Goal: Information Seeking & Learning: Learn about a topic

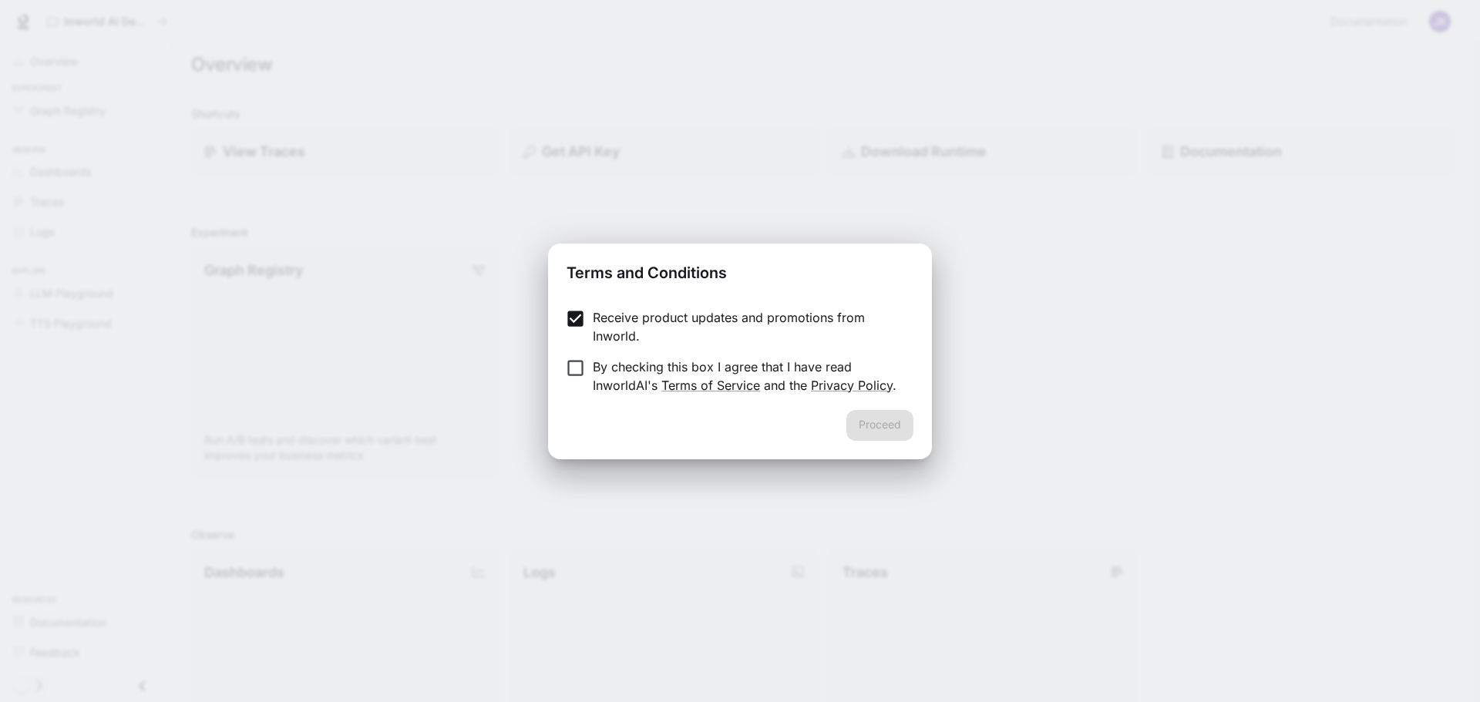
click at [578, 378] on label "By checking this box I agree that I have read InworldAI's Terms of Service and …" at bounding box center [729, 376] width 343 height 37
click at [859, 427] on button "Proceed" at bounding box center [879, 425] width 67 height 31
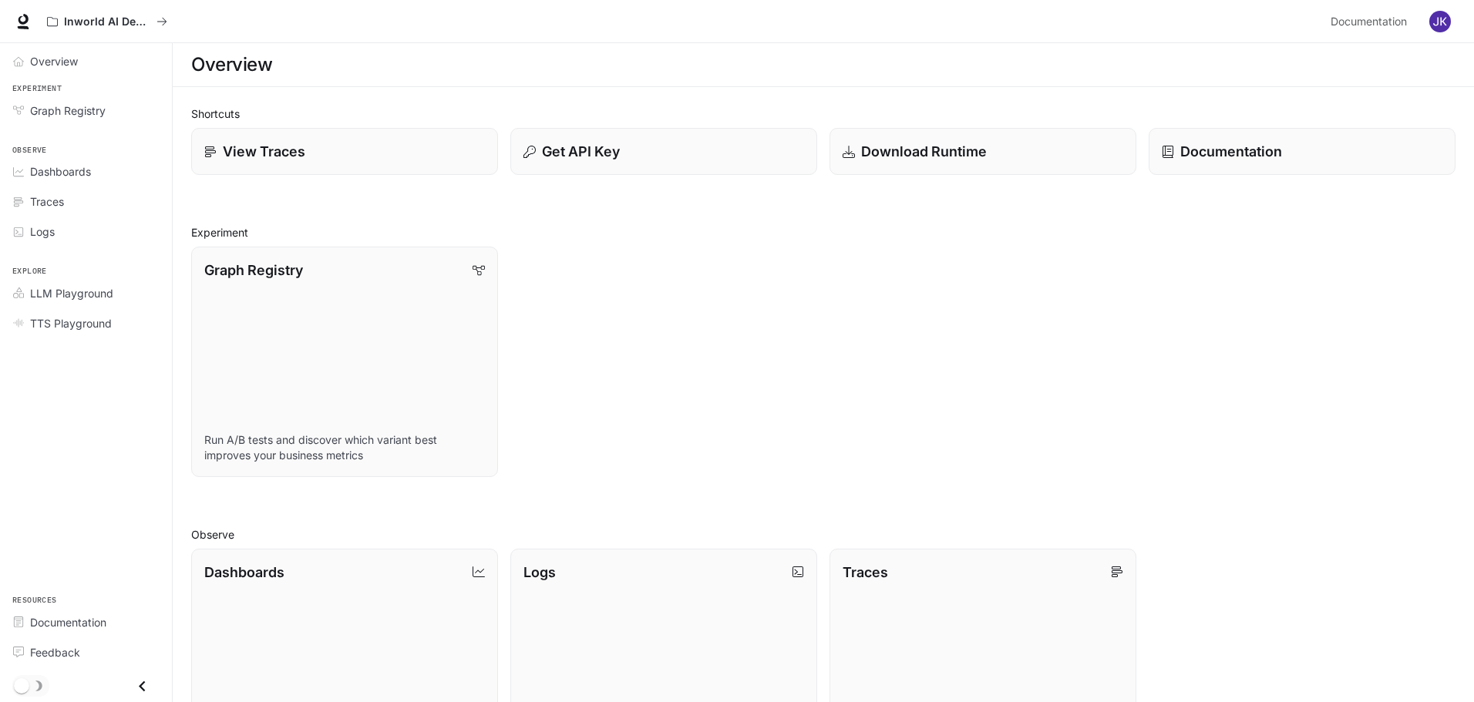
click at [182, 287] on div "Graph Registry Run A/B tests and discover which variant best improves your busi…" at bounding box center [338, 355] width 319 height 243
click at [101, 113] on span "Graph Registry" at bounding box center [68, 111] width 76 height 16
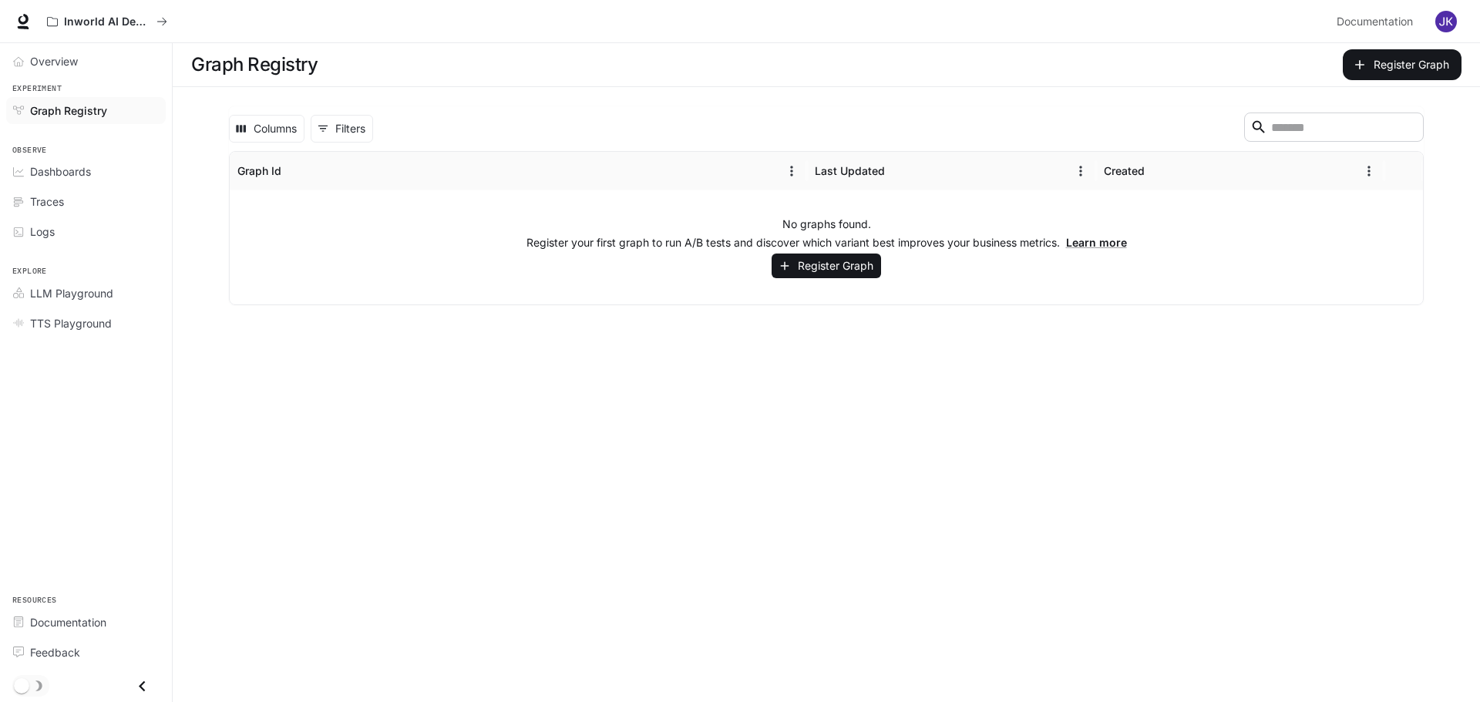
drag, startPoint x: 634, startPoint y: 371, endPoint x: 643, endPoint y: 364, distance: 11.6
click at [635, 371] on main "Graph Registry Register Graph Columns 0 Filters ​ Graph Id Last Updated Created…" at bounding box center [826, 372] width 1307 height 659
click at [69, 54] on span "Overview" at bounding box center [54, 61] width 48 height 16
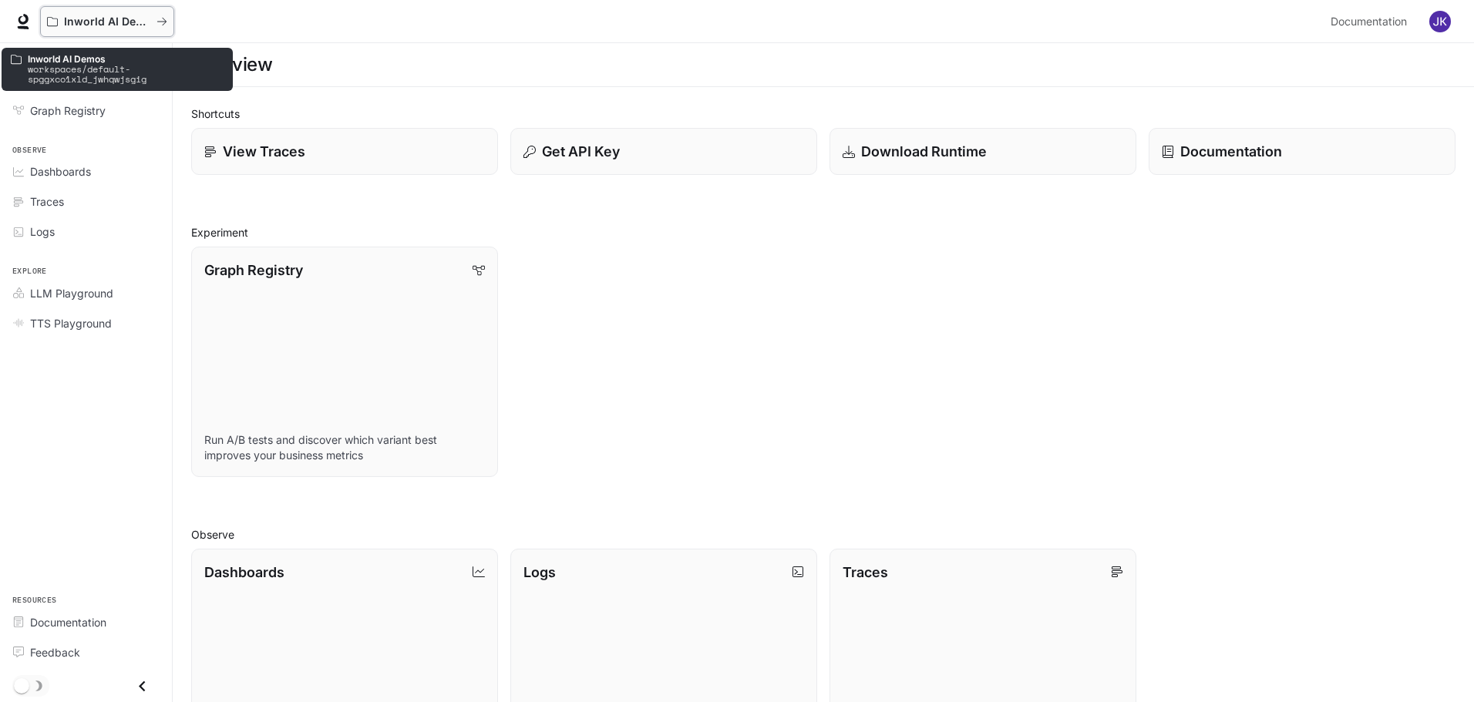
click at [165, 24] on icon "All workspaces" at bounding box center [161, 21] width 11 height 11
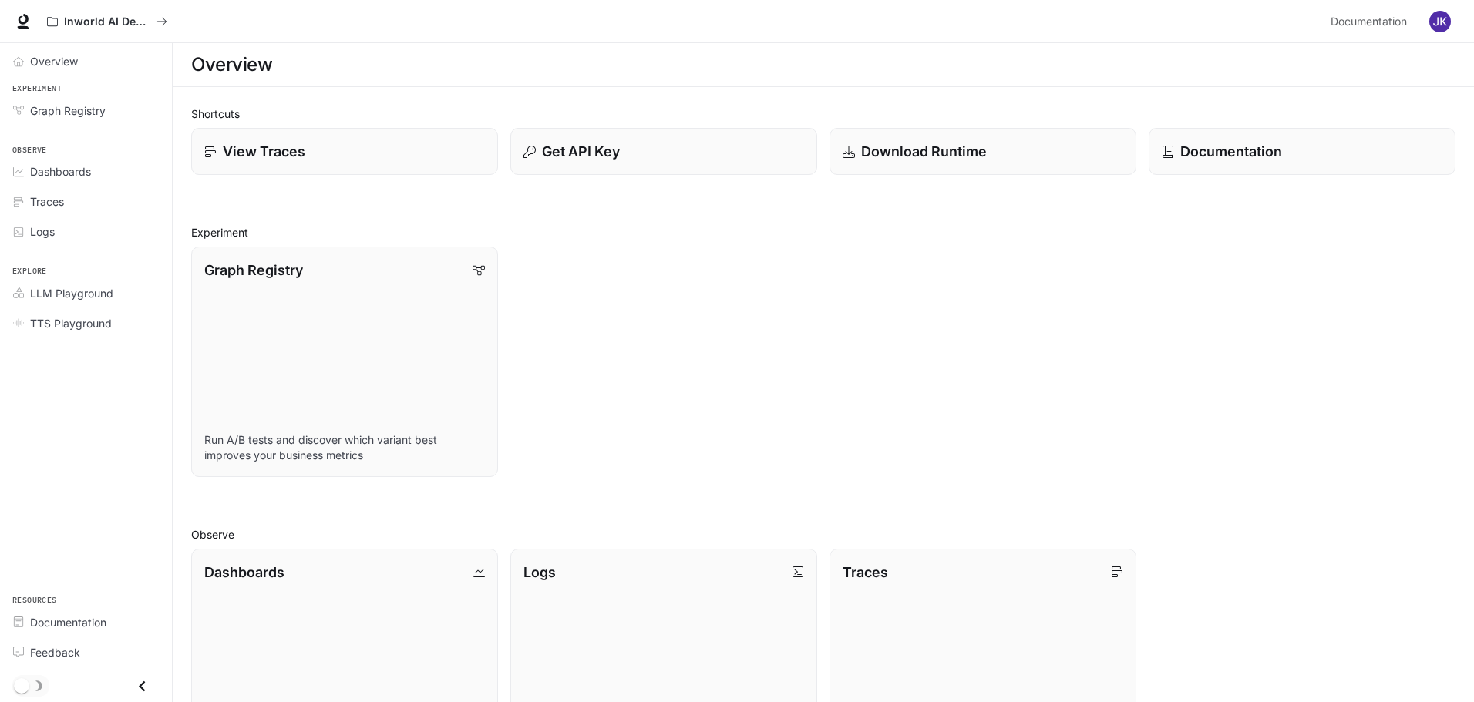
click at [1049, 349] on div "Graph Registry Run A/B tests and discover which variant best improves your busi…" at bounding box center [817, 355] width 1276 height 243
click at [1437, 24] on img "button" at bounding box center [1440, 22] width 22 height 22
click at [721, 356] on div at bounding box center [740, 351] width 1480 height 702
click at [187, 187] on div "Shortcuts View Traces Get API Key Download Runtime Documentation Experiment Gra…" at bounding box center [823, 593] width 1301 height 1012
click at [1394, 22] on span "Documentation" at bounding box center [1368, 21] width 76 height 19
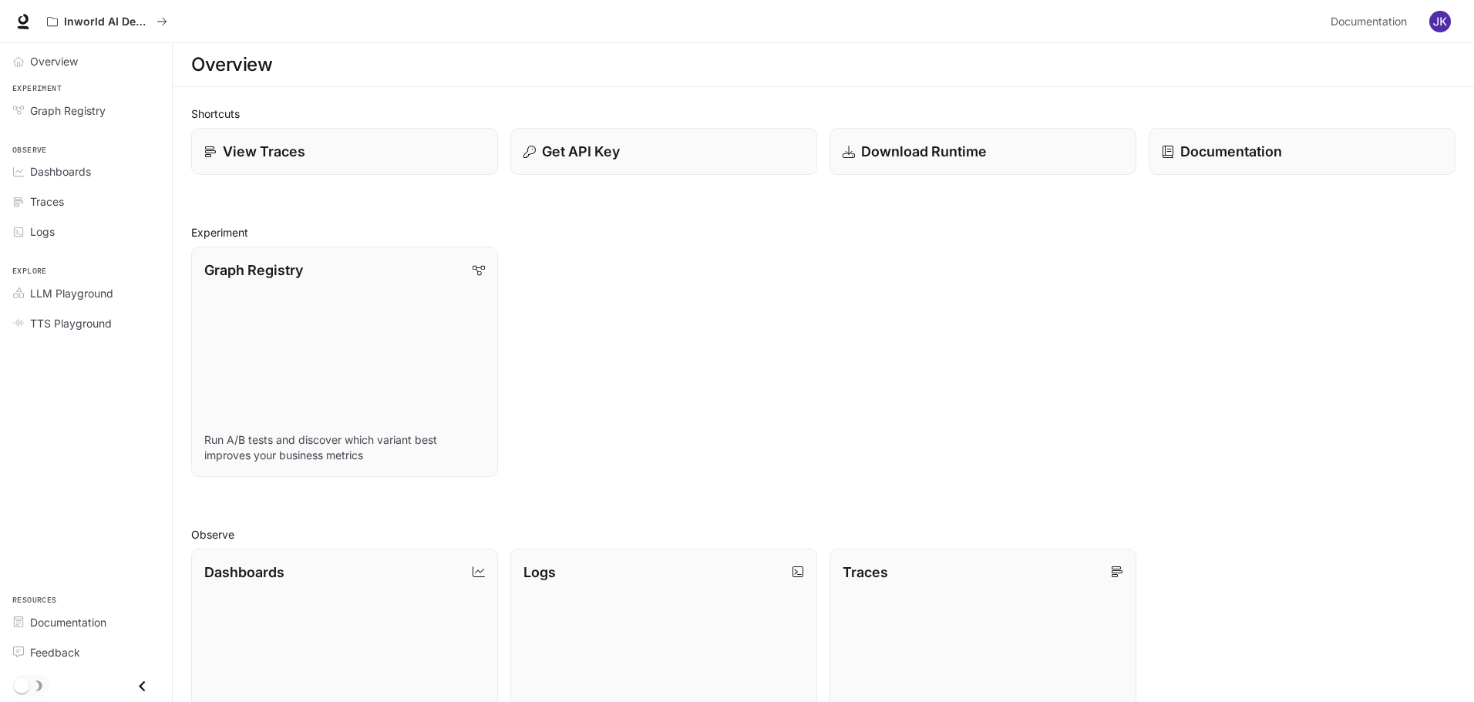
click at [690, 255] on div "Graph Registry Run A/B tests and discover which variant best improves your busi…" at bounding box center [817, 355] width 1276 height 243
click at [614, 209] on div "Shortcuts View Traces Get API Key Download Runtime Documentation Experiment Gra…" at bounding box center [823, 593] width 1264 height 975
click at [175, 383] on div "Shortcuts View Traces Get API Key Download Runtime Documentation Experiment Gra…" at bounding box center [823, 593] width 1301 height 1012
click at [183, 377] on div "Graph Registry Run A/B tests and discover which variant best improves your busi…" at bounding box center [338, 355] width 319 height 243
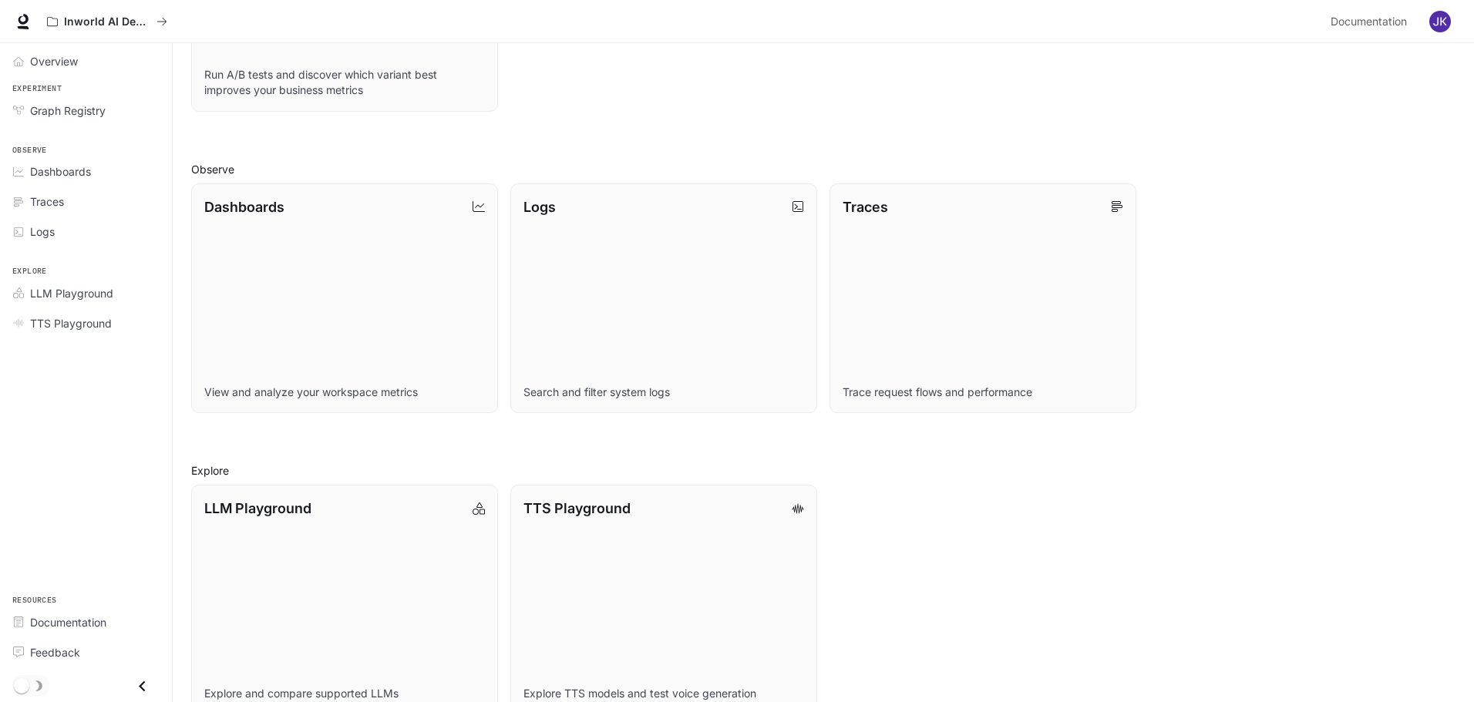
scroll to position [397, 0]
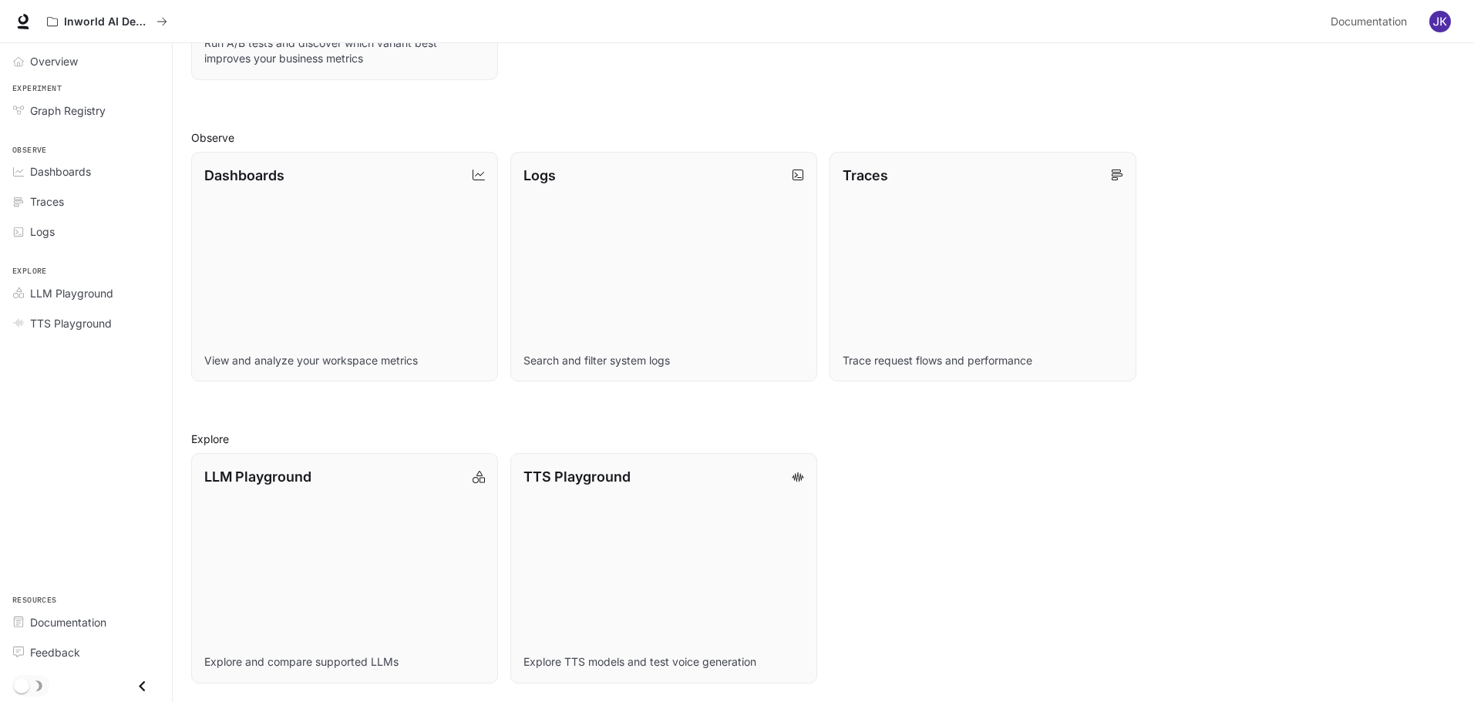
click at [1329, 488] on div "LLM Playground Explore and compare supported LLMs TTS Playground Explore TTS mo…" at bounding box center [817, 562] width 1276 height 243
copy div "Skip to main content Inworld AI Demos Documentation Documentation Portal Overvi…"
